Goal: Task Accomplishment & Management: Manage account settings

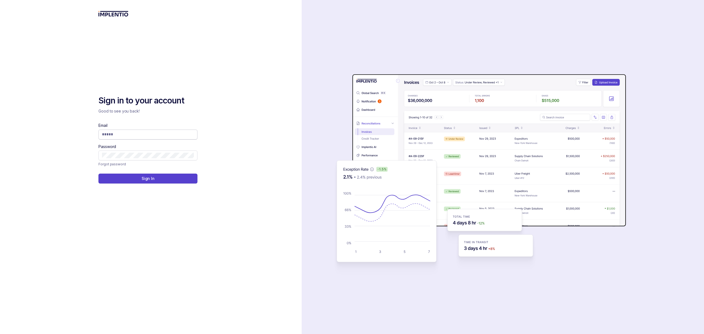
click at [144, 136] on input "Email" at bounding box center [148, 134] width 92 height 6
click at [0, 334] on com-1password-button at bounding box center [0, 334] width 0 height 0
click at [172, 134] on input "Email" at bounding box center [148, 134] width 92 height 6
type input "**********"
